Goal: Information Seeking & Learning: Learn about a topic

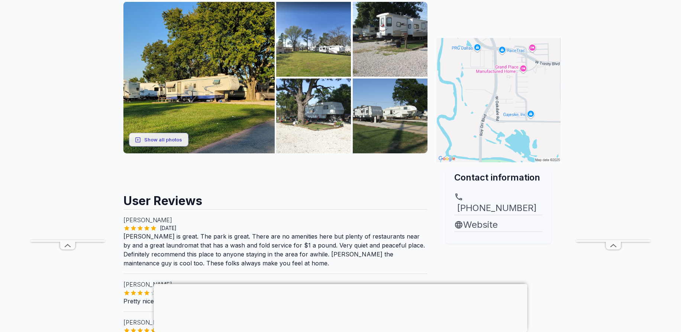
scroll to position [112, 0]
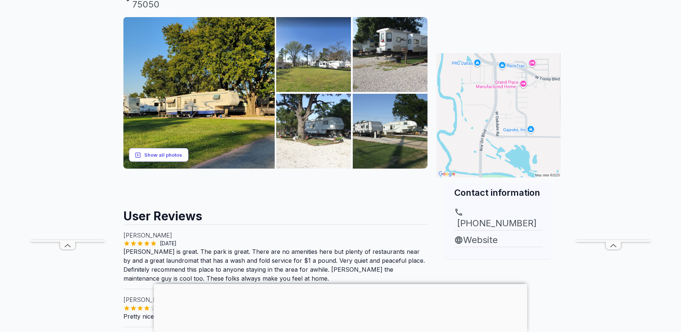
click at [170, 148] on button "Show all photos" at bounding box center [159, 155] width 60 height 14
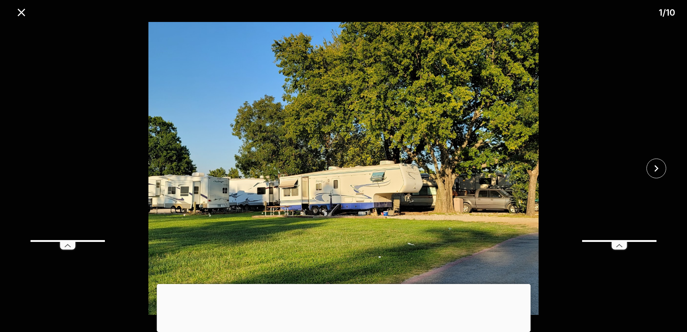
click at [346, 284] on div at bounding box center [344, 284] width 374 height 0
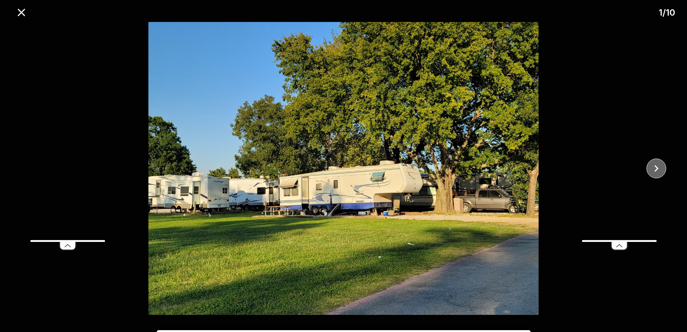
click at [662, 167] on icon "close" at bounding box center [656, 168] width 13 height 13
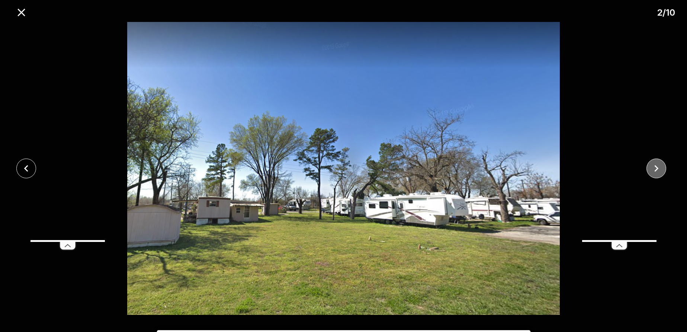
click at [662, 167] on icon "close" at bounding box center [656, 168] width 13 height 13
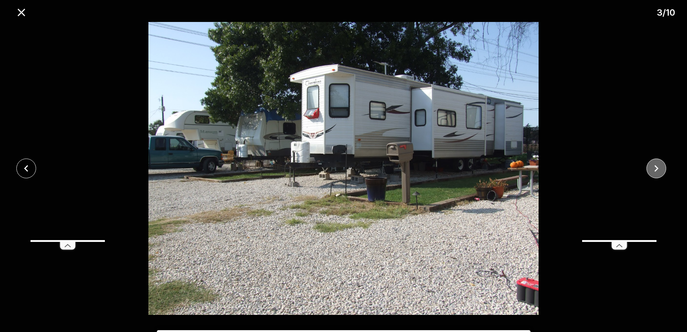
click at [662, 167] on icon "close" at bounding box center [656, 168] width 13 height 13
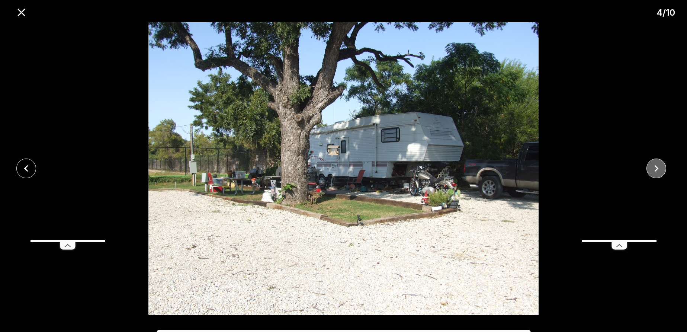
click at [662, 167] on icon "close" at bounding box center [656, 168] width 13 height 13
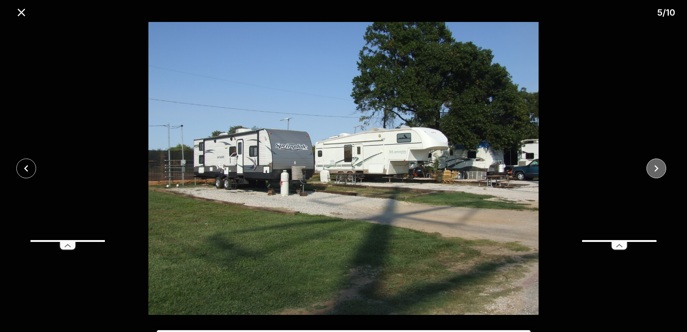
click at [662, 167] on icon "close" at bounding box center [656, 168] width 13 height 13
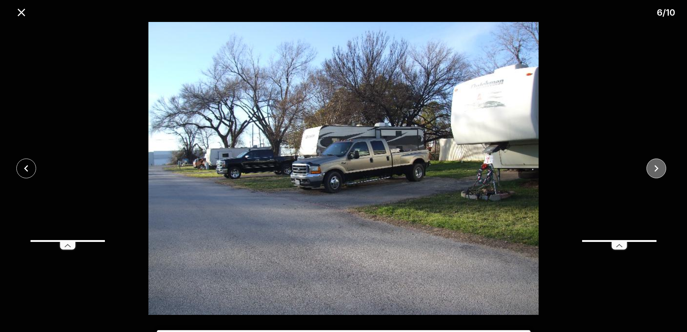
click at [662, 167] on icon "close" at bounding box center [656, 168] width 13 height 13
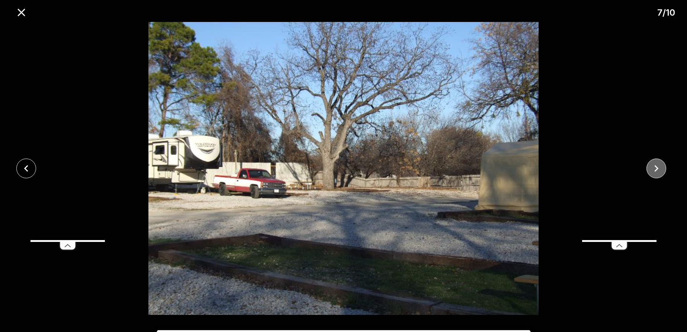
click at [662, 167] on icon "close" at bounding box center [656, 168] width 13 height 13
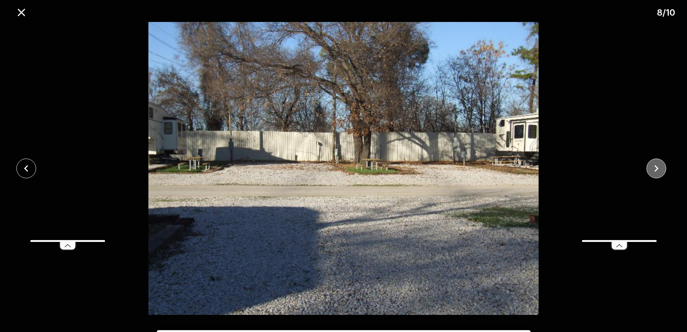
click at [662, 167] on icon "close" at bounding box center [656, 168] width 13 height 13
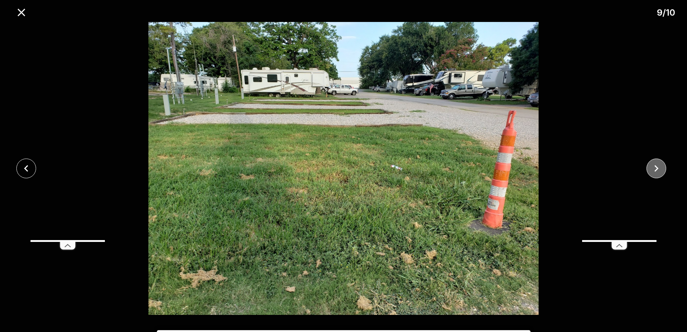
click at [662, 167] on icon "close" at bounding box center [656, 168] width 13 height 13
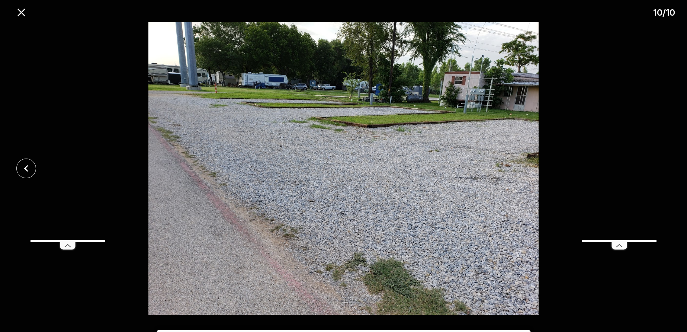
click at [662, 167] on div at bounding box center [343, 168] width 687 height 293
click at [21, 12] on icon "close" at bounding box center [20, 12] width 7 height 7
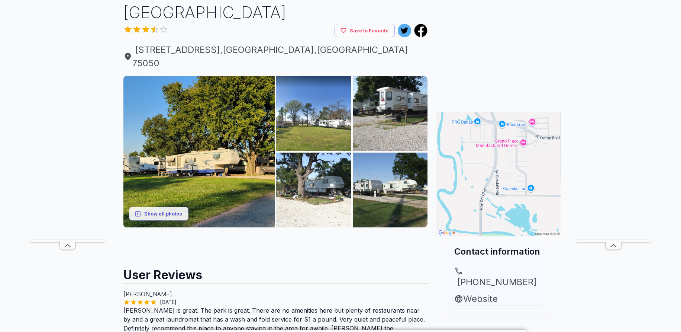
scroll to position [37, 0]
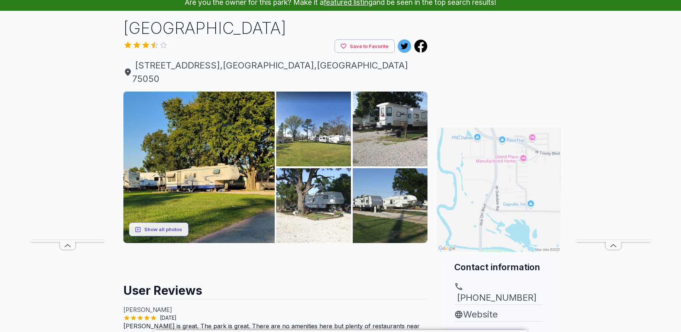
click at [510, 180] on img at bounding box center [499, 190] width 124 height 124
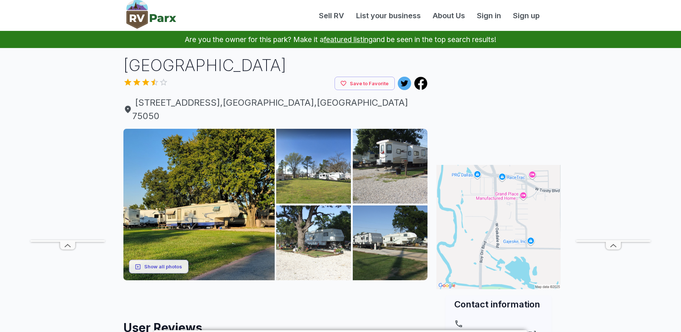
scroll to position [37, 0]
